Goal: Book appointment/travel/reservation

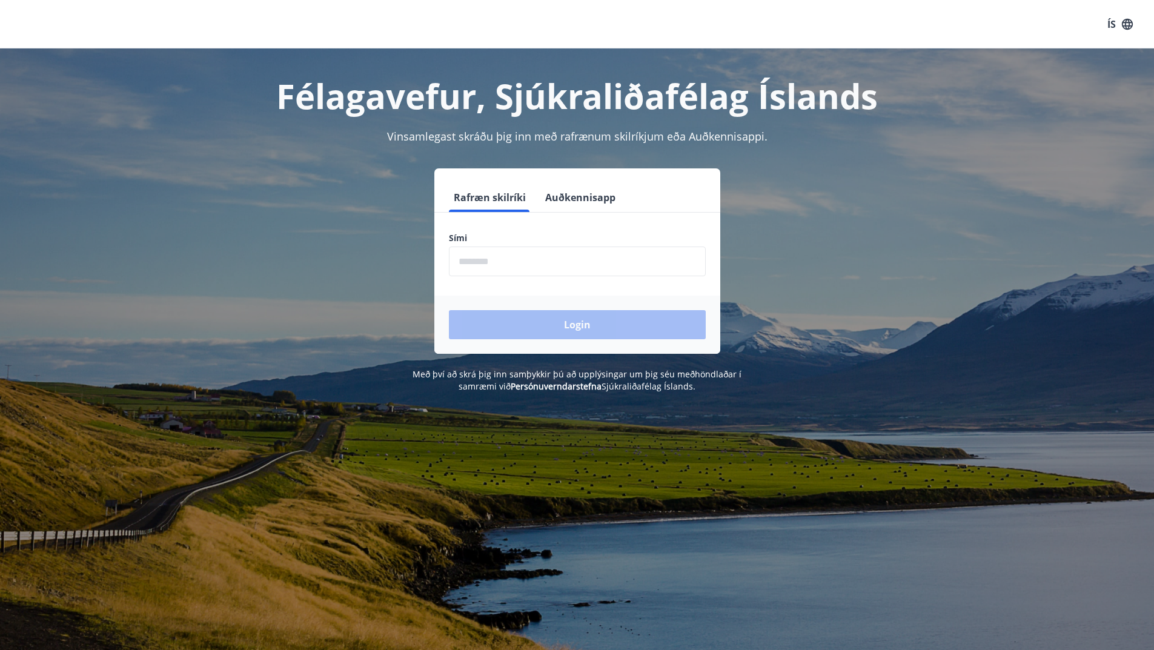
click at [548, 249] on input "phone" at bounding box center [577, 262] width 257 height 30
type input "********"
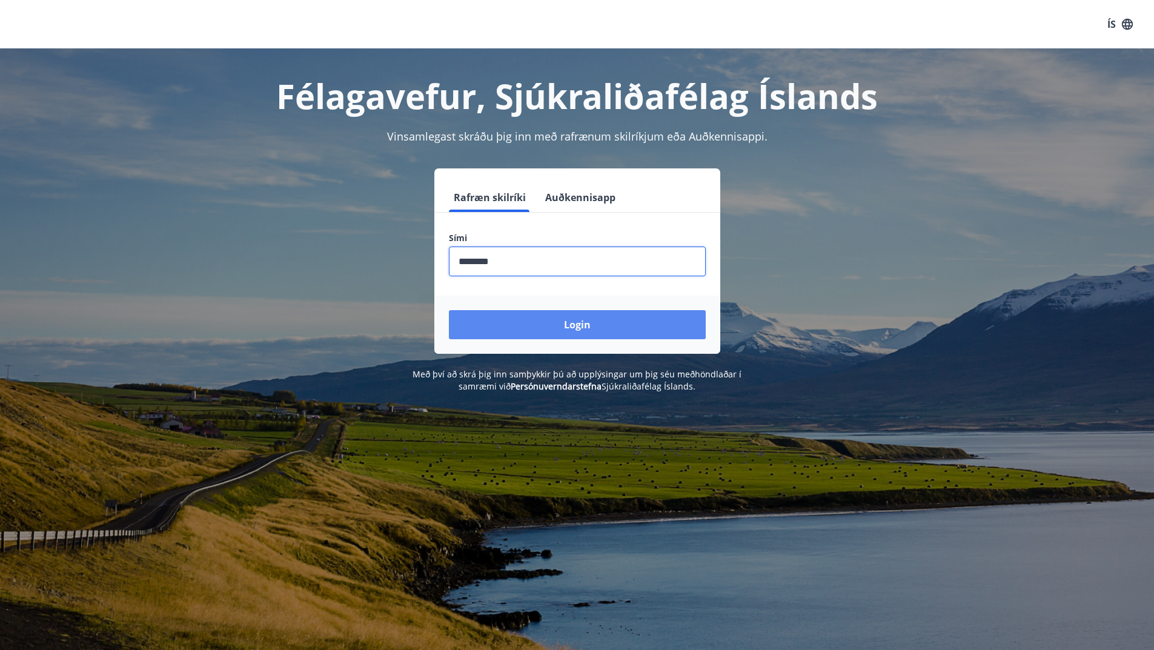
click at [571, 323] on button "Login" at bounding box center [577, 324] width 257 height 29
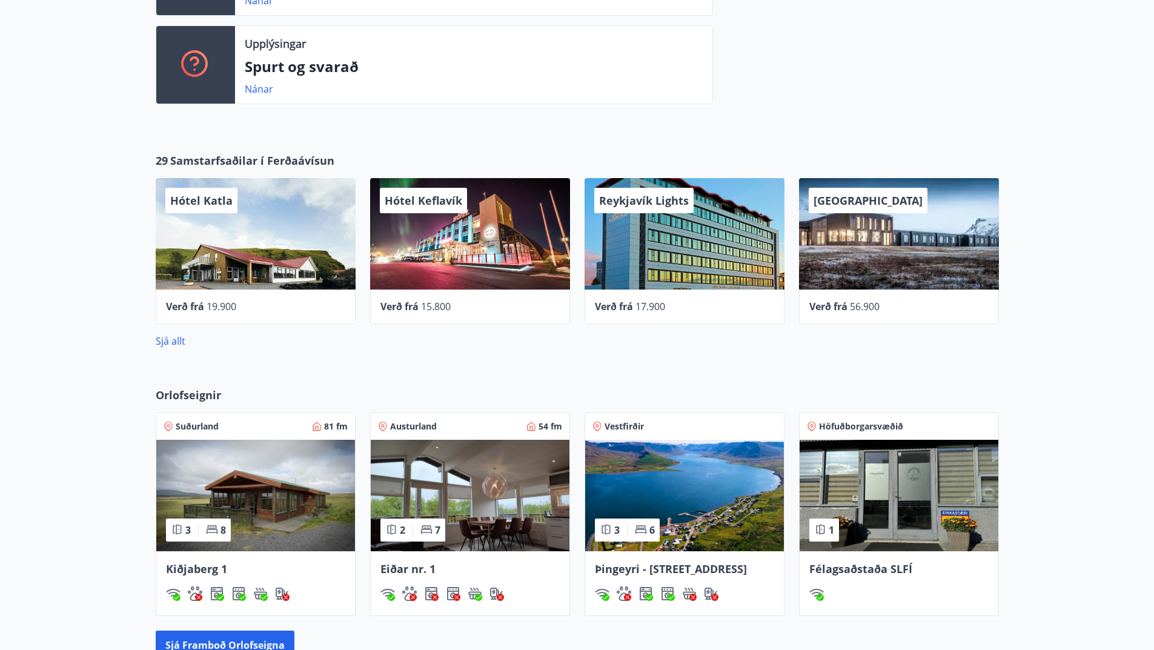
scroll to position [485, 0]
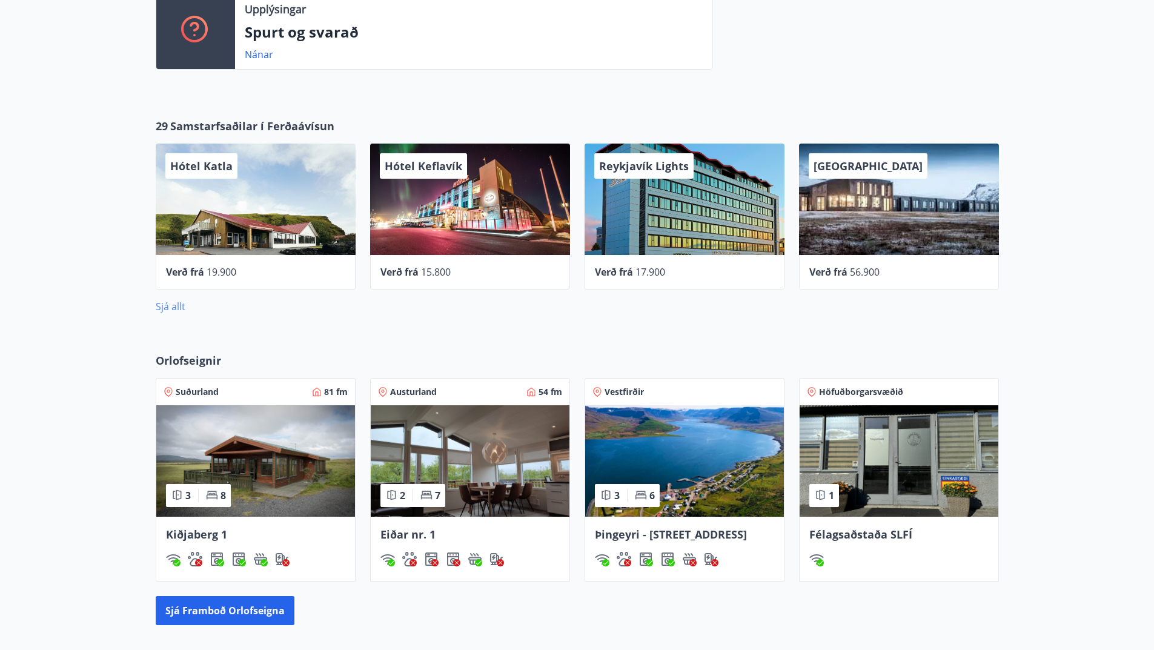
click at [170, 304] on link "Sjá allt" at bounding box center [171, 306] width 30 height 13
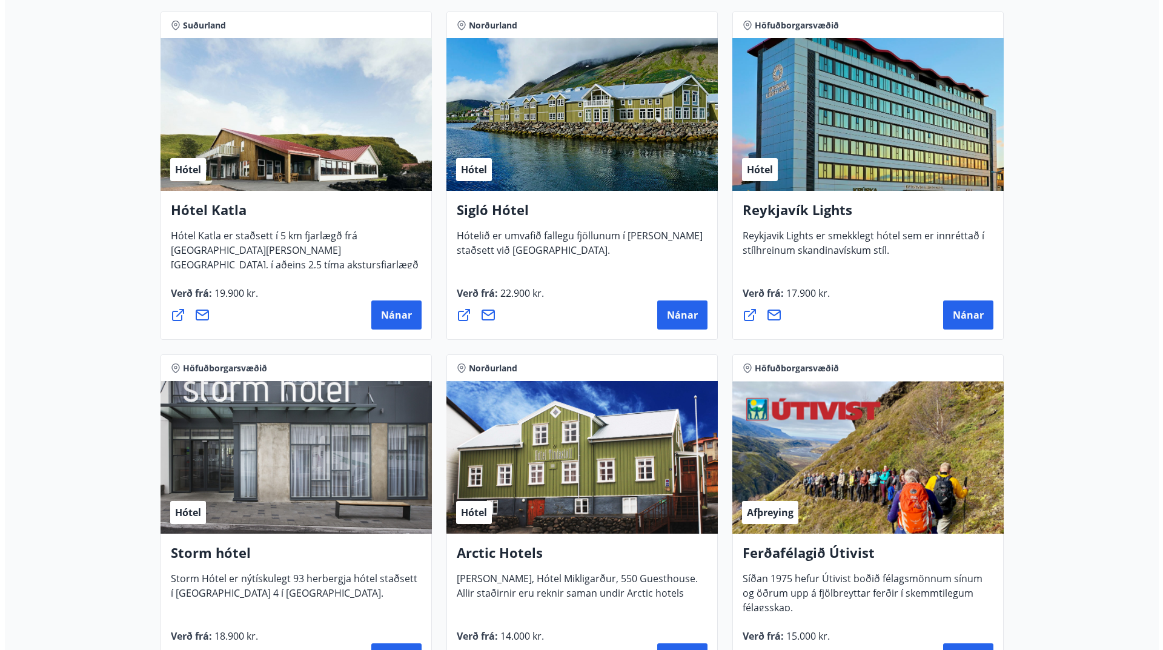
scroll to position [909, 0]
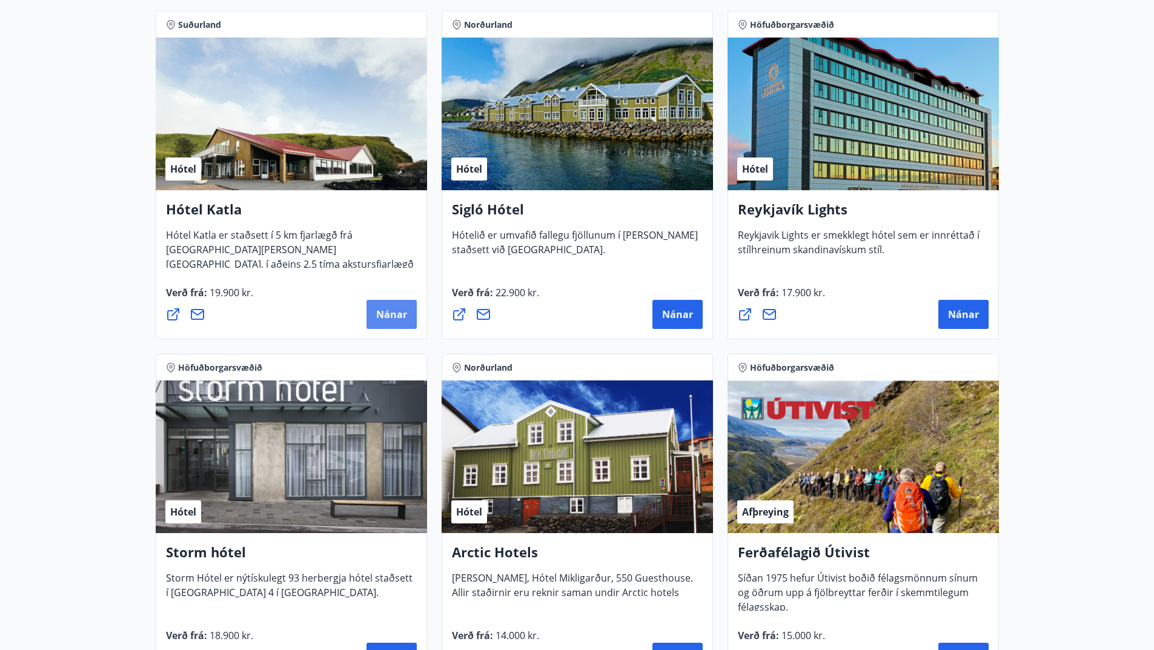
click at [402, 317] on span "Nánar" at bounding box center [391, 314] width 31 height 13
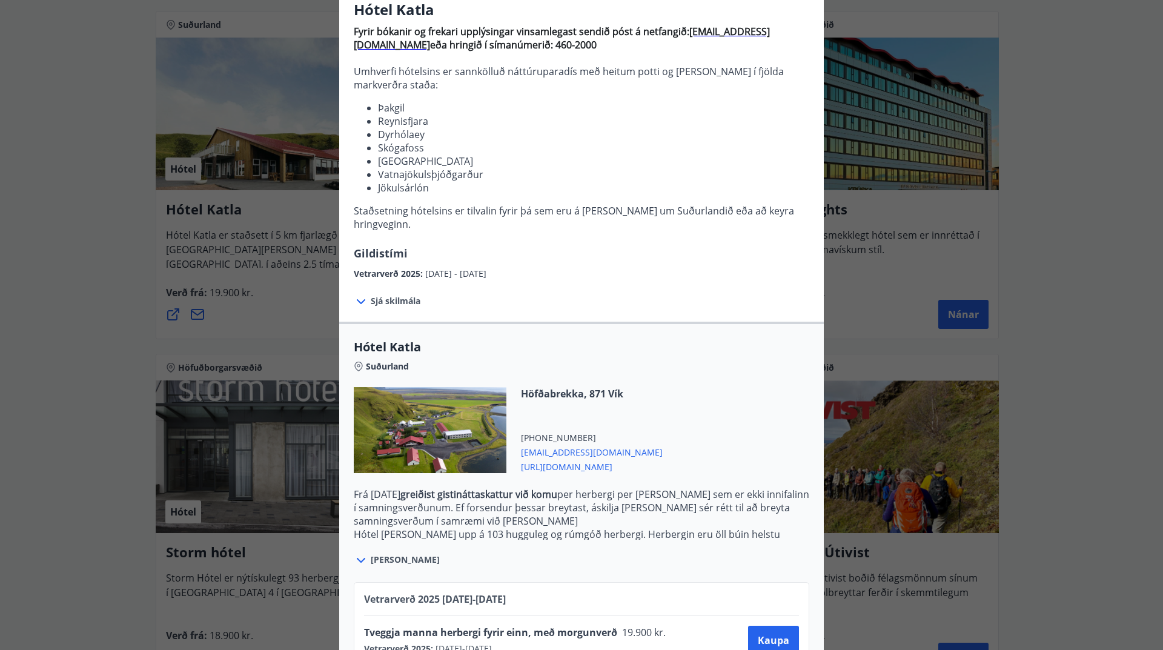
scroll to position [0, 0]
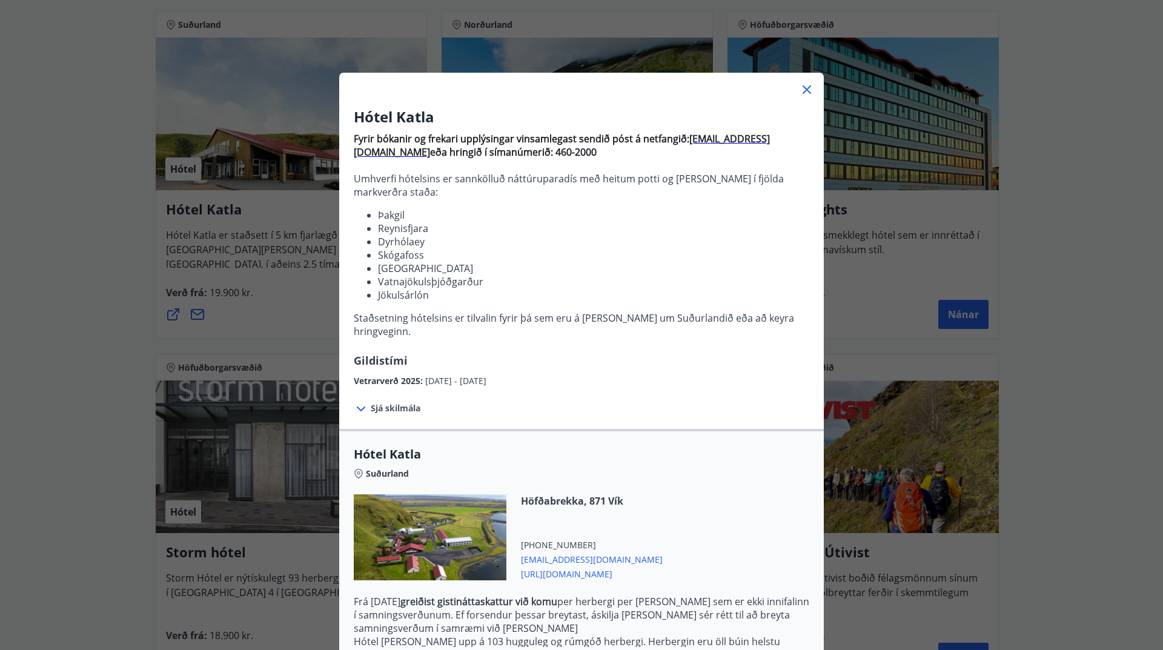
click at [805, 87] on icon at bounding box center [807, 89] width 8 height 8
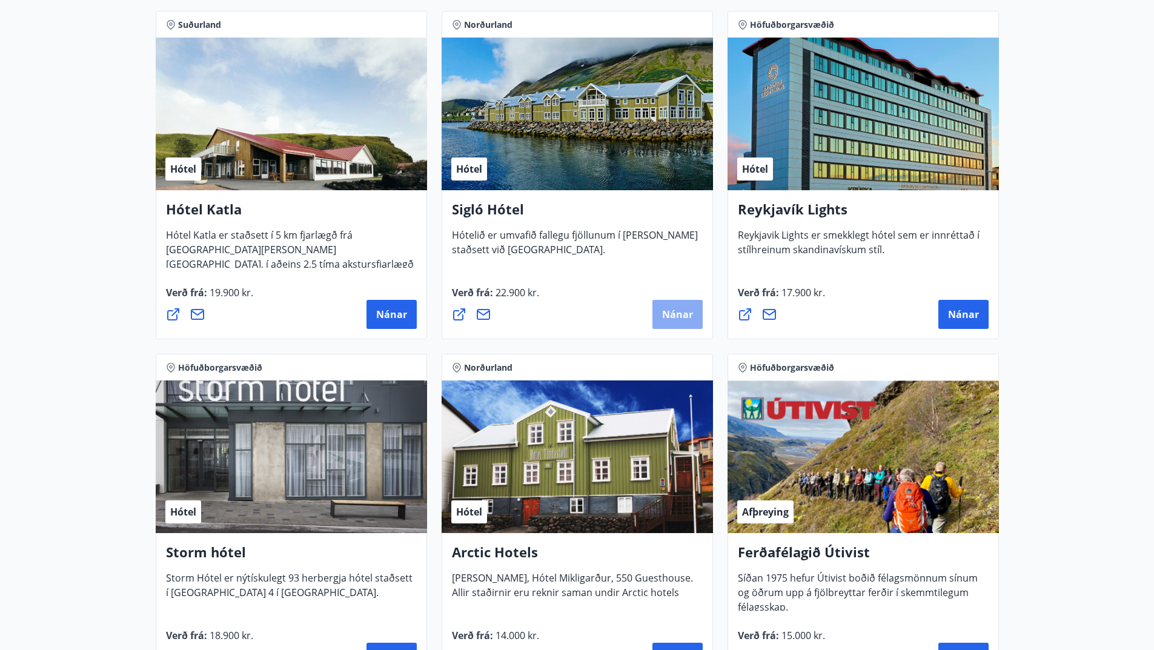
click at [685, 317] on span "Nánar" at bounding box center [677, 314] width 31 height 13
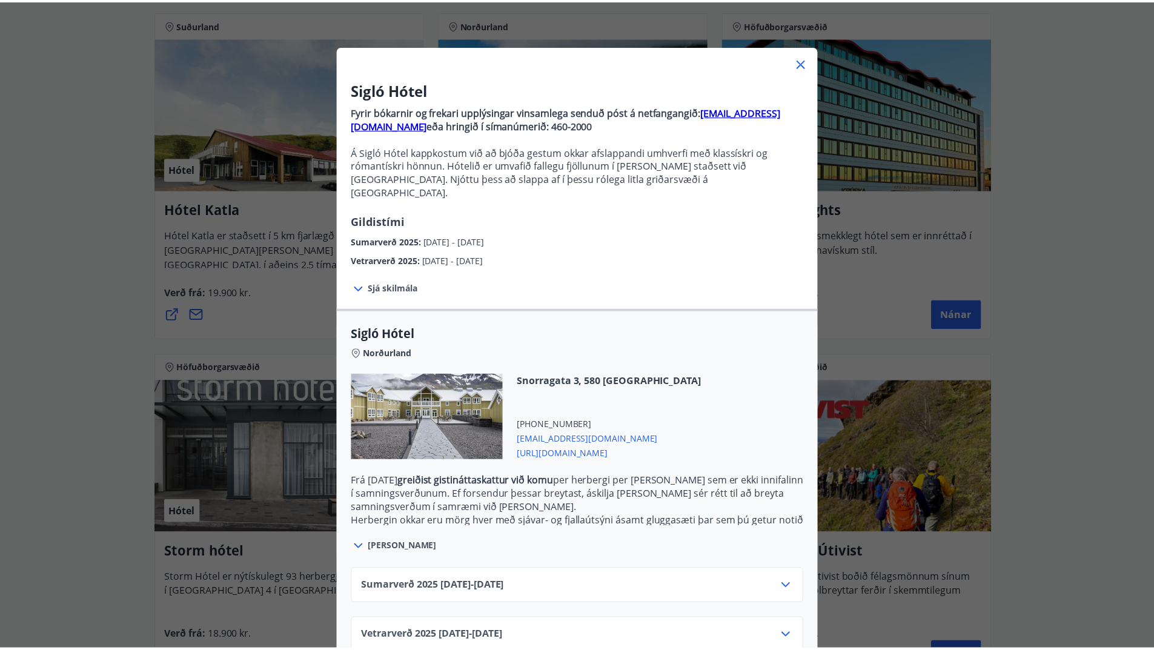
scroll to position [41, 0]
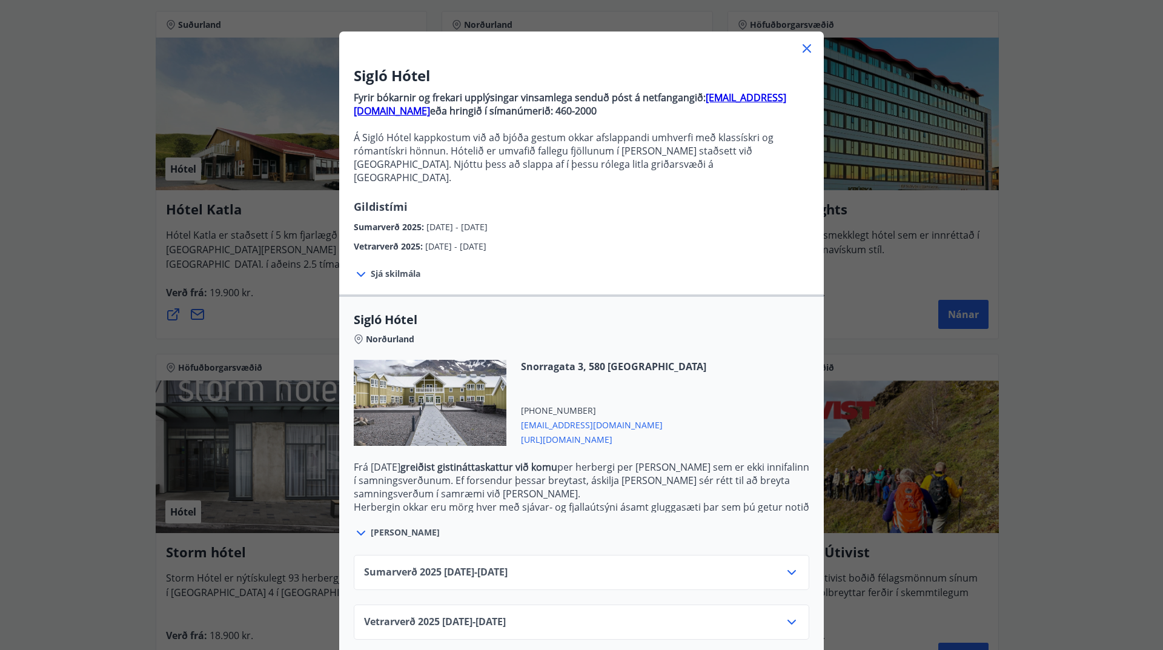
click at [803, 50] on icon at bounding box center [807, 48] width 15 height 15
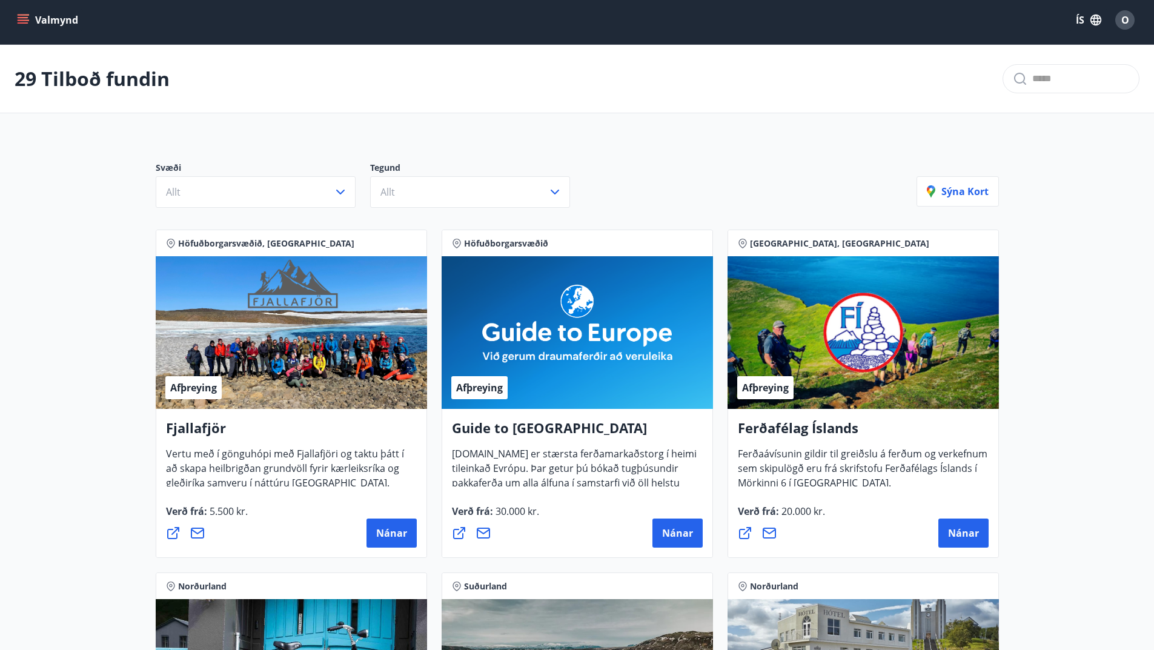
scroll to position [0, 0]
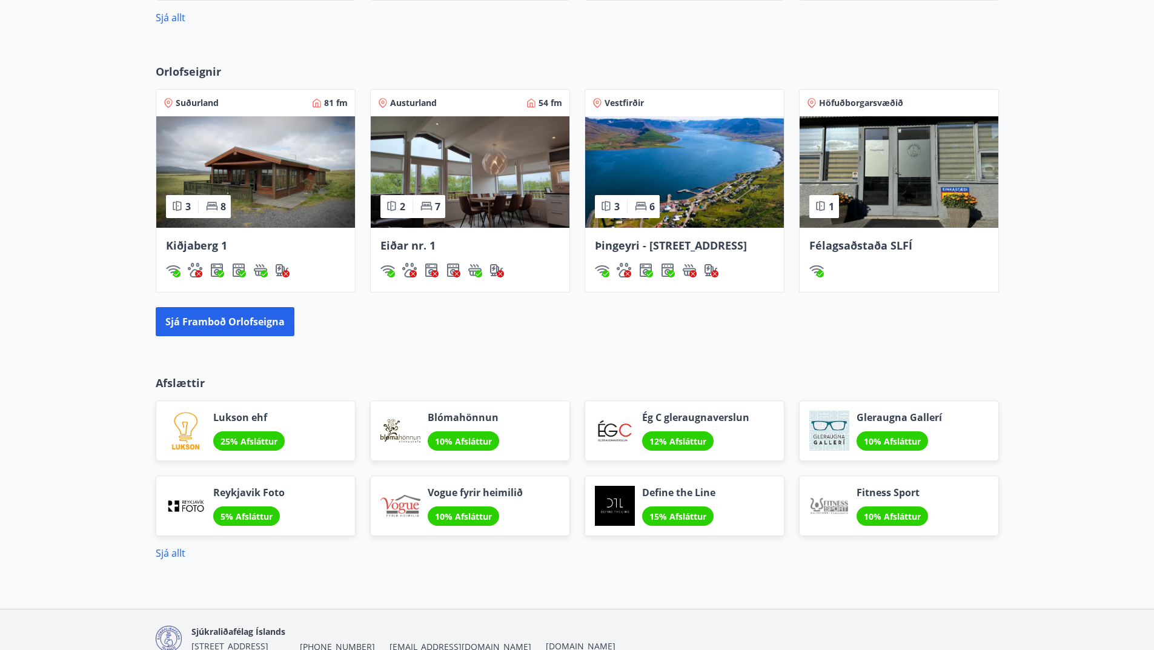
scroll to position [713, 0]
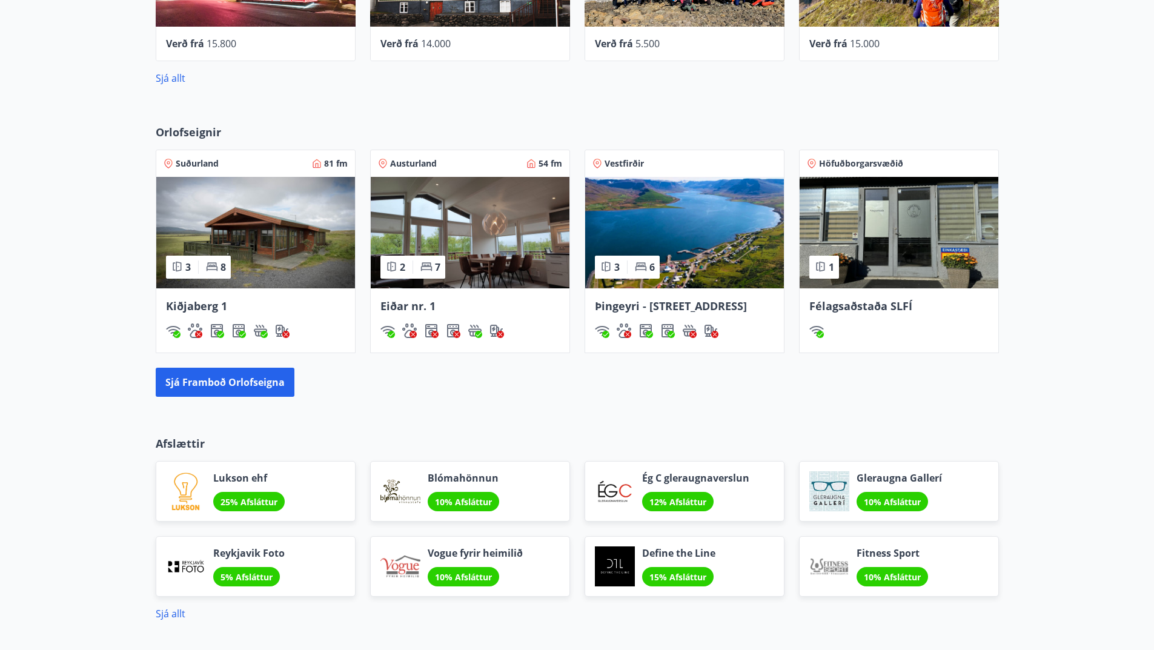
click at [272, 251] on img at bounding box center [255, 232] width 199 height 111
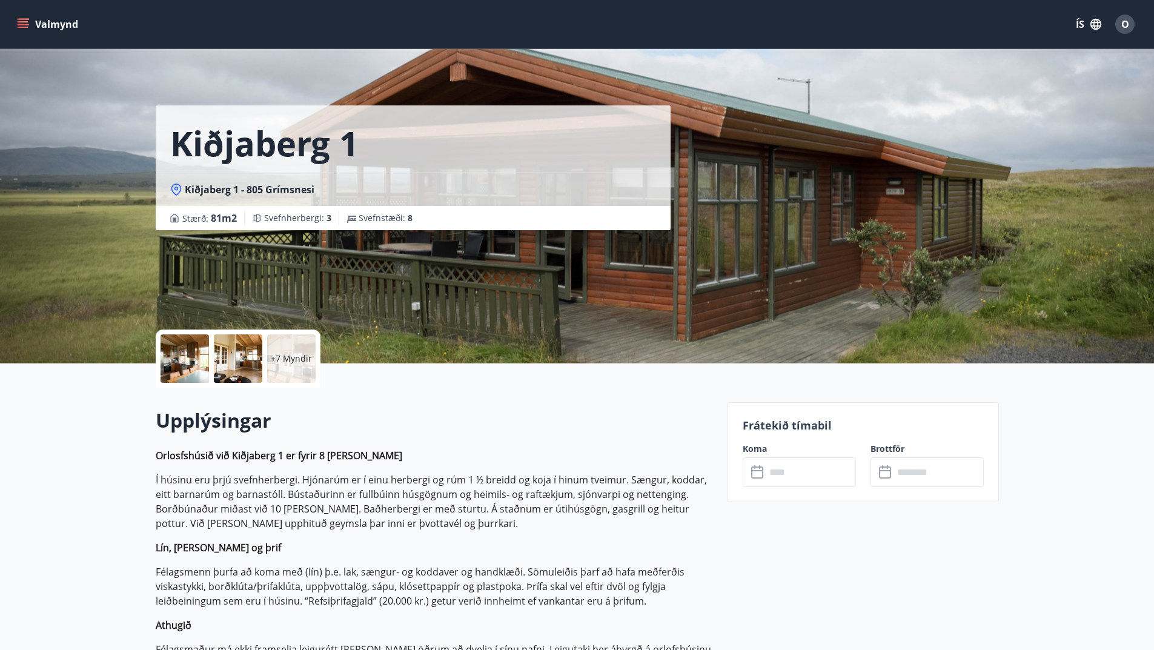
click at [788, 479] on input "text" at bounding box center [811, 472] width 90 height 30
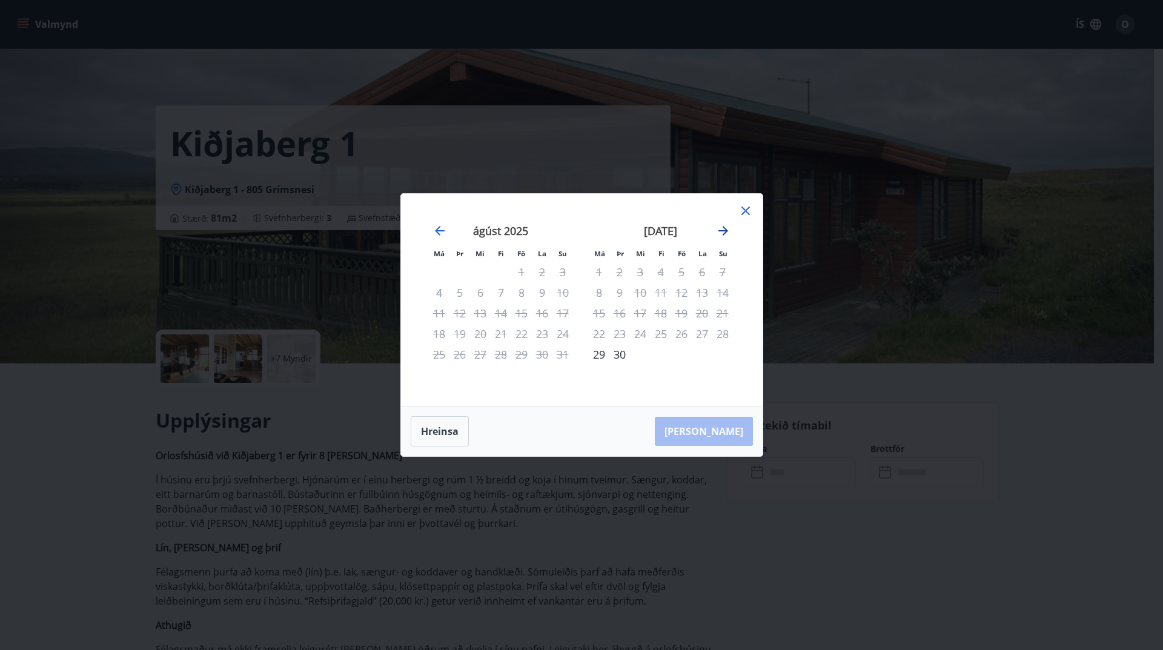
click at [723, 231] on icon "Move forward to switch to the next month." at bounding box center [724, 231] width 10 height 10
click at [594, 316] on div "13" at bounding box center [599, 313] width 21 height 21
click at [725, 313] on div "19" at bounding box center [723, 313] width 21 height 21
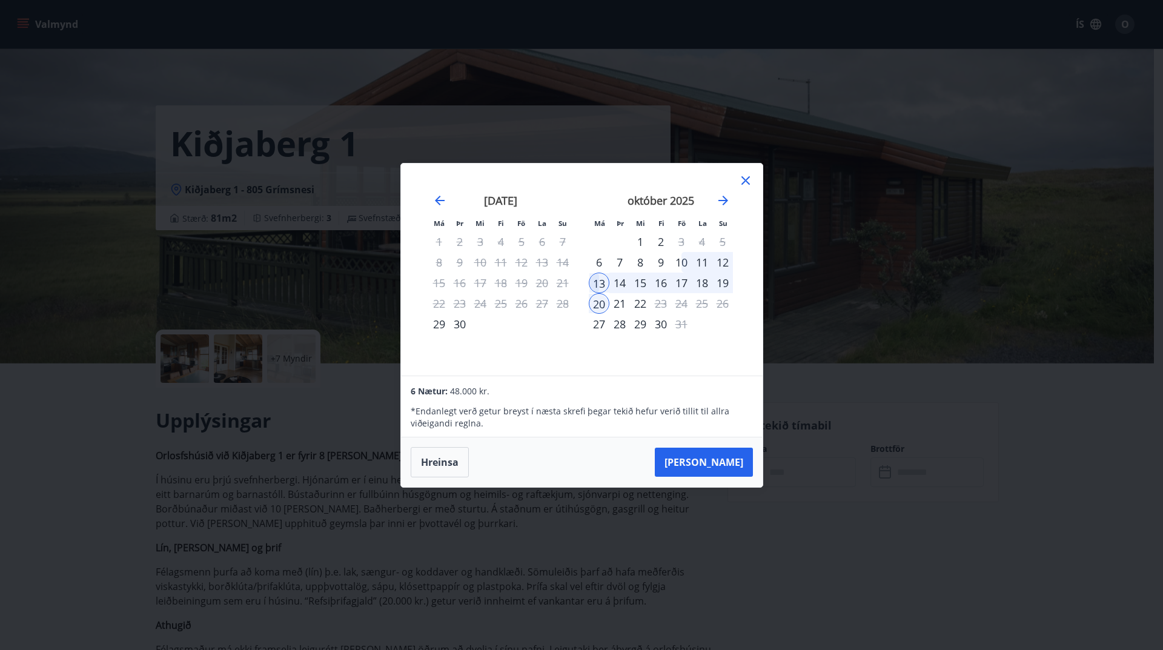
click at [743, 181] on icon at bounding box center [746, 180] width 15 height 15
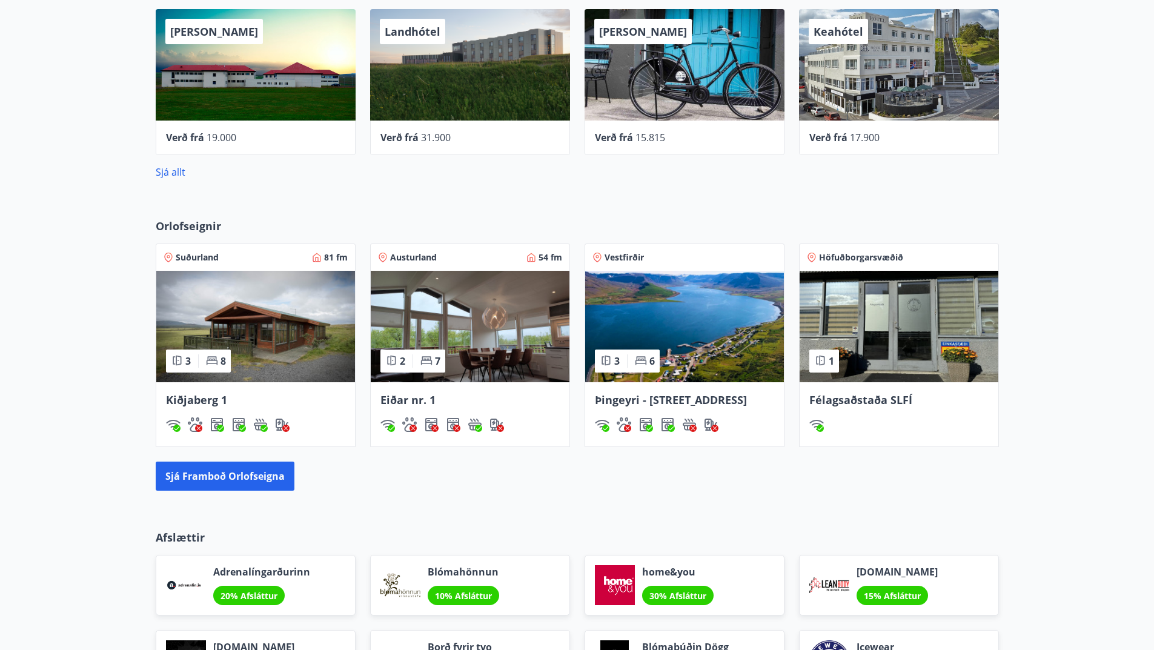
scroll to position [531, 0]
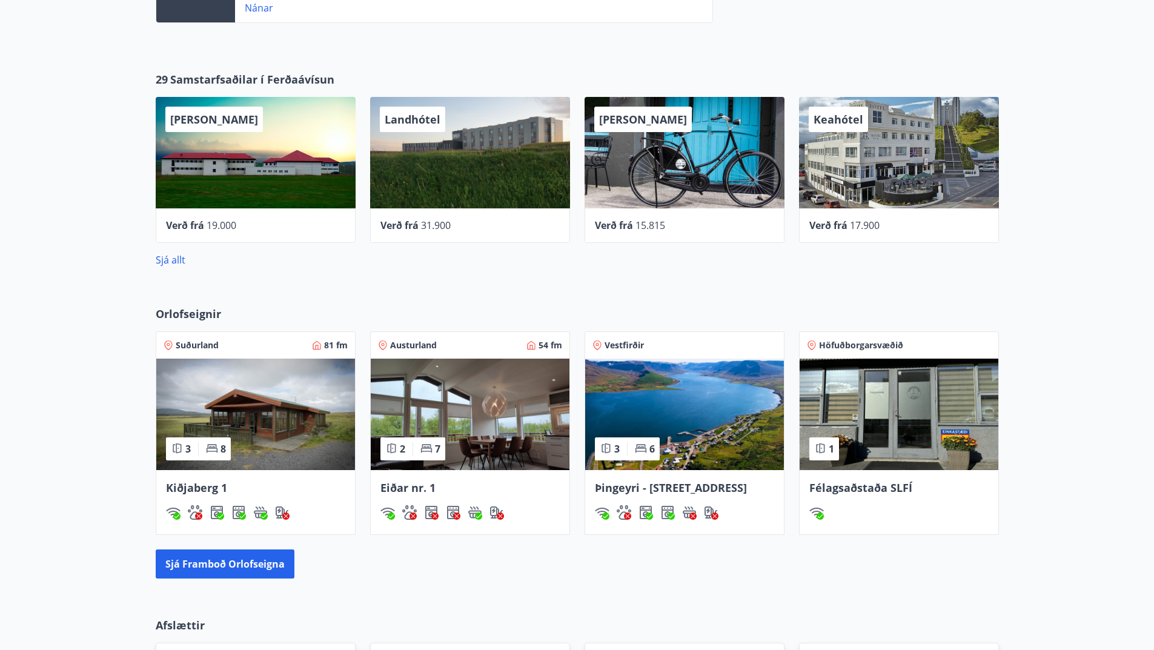
click at [496, 417] on img at bounding box center [470, 414] width 199 height 111
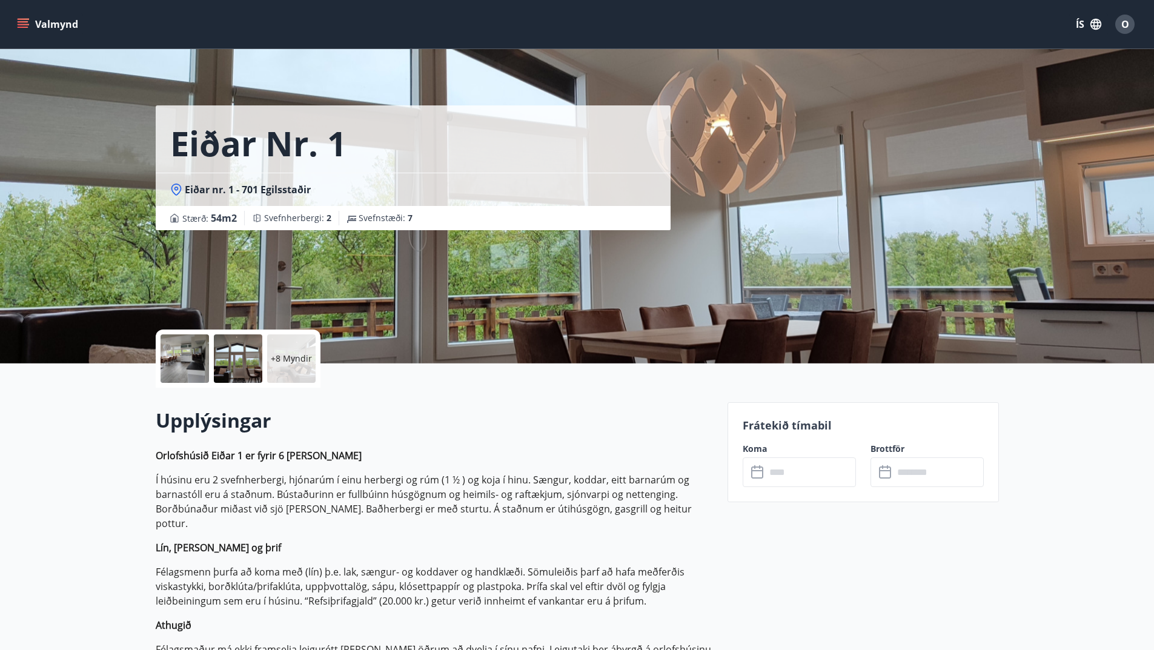
click at [776, 470] on input "text" at bounding box center [811, 472] width 90 height 30
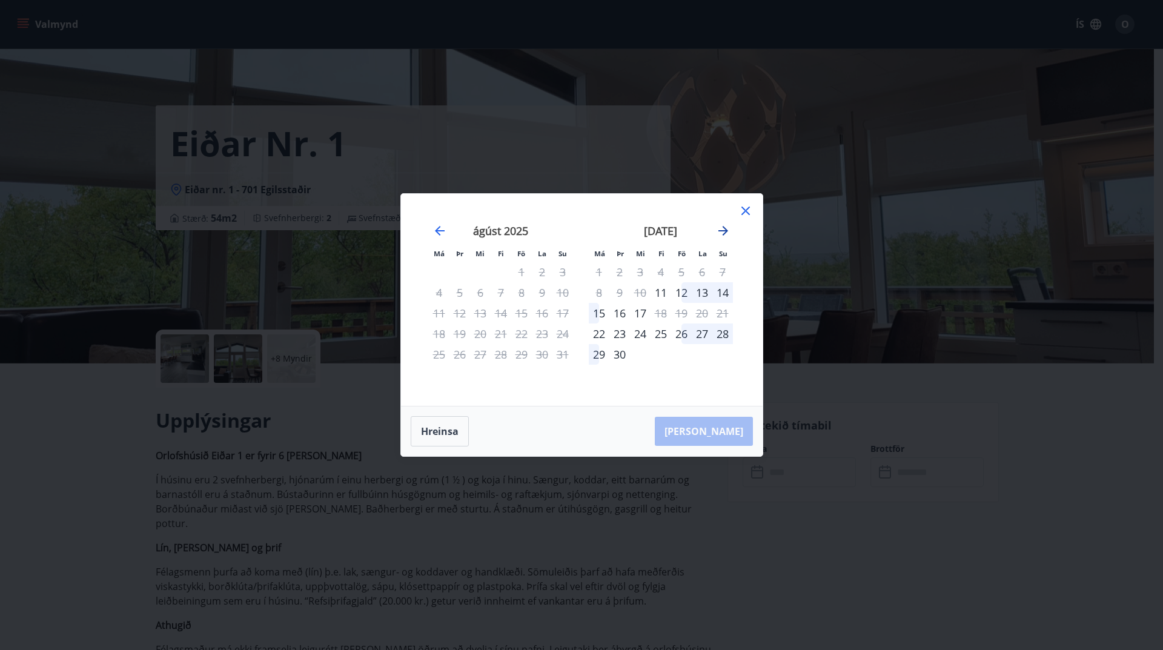
click at [720, 230] on icon "Move forward to switch to the next month." at bounding box center [723, 231] width 15 height 15
drag, startPoint x: 599, startPoint y: 316, endPoint x: 673, endPoint y: 305, distance: 74.8
click at [599, 316] on div "13" at bounding box center [599, 313] width 21 height 21
click at [702, 314] on div "18" at bounding box center [702, 313] width 21 height 21
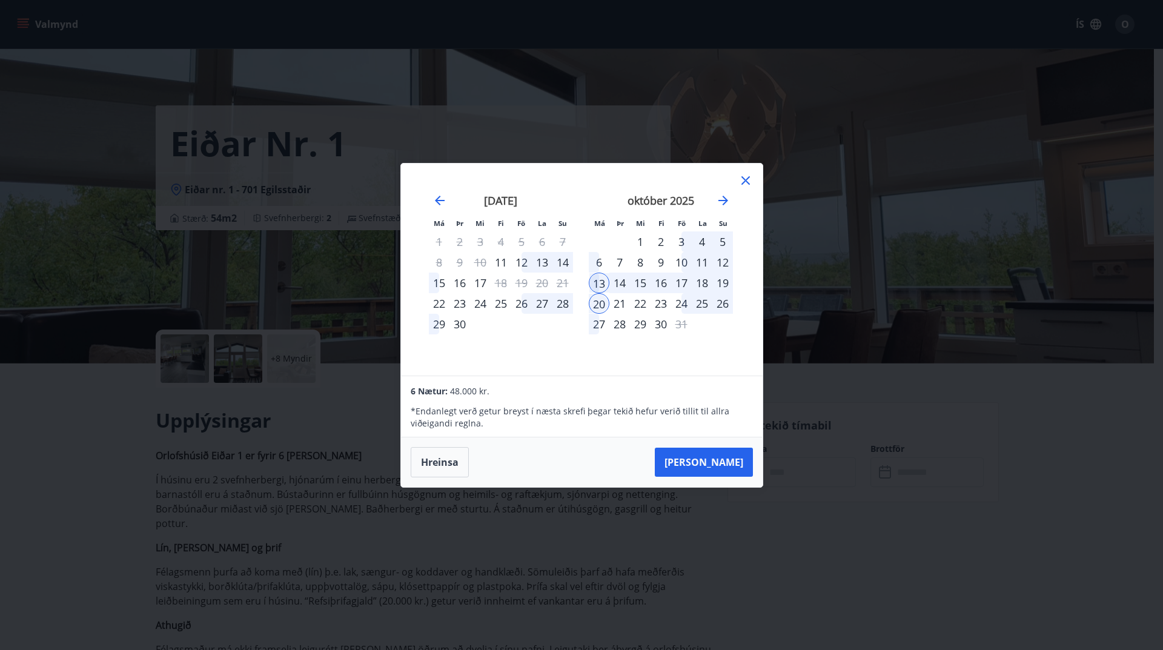
click at [740, 184] on icon at bounding box center [746, 180] width 15 height 15
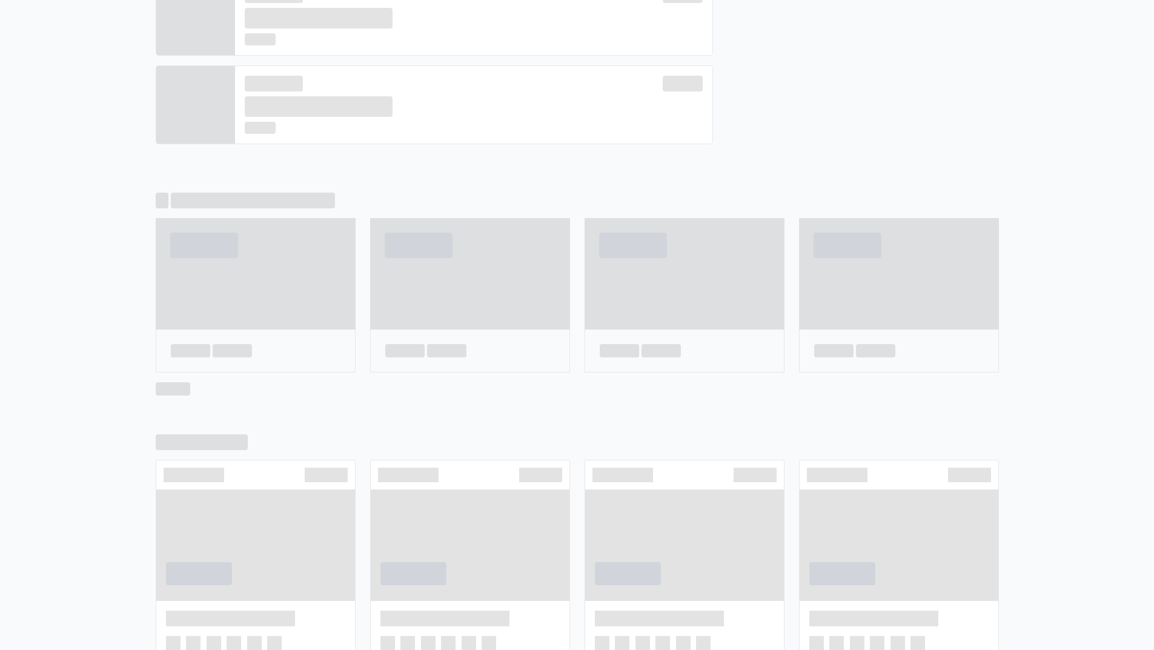
scroll to position [587, 0]
